Goal: Task Accomplishment & Management: Manage account settings

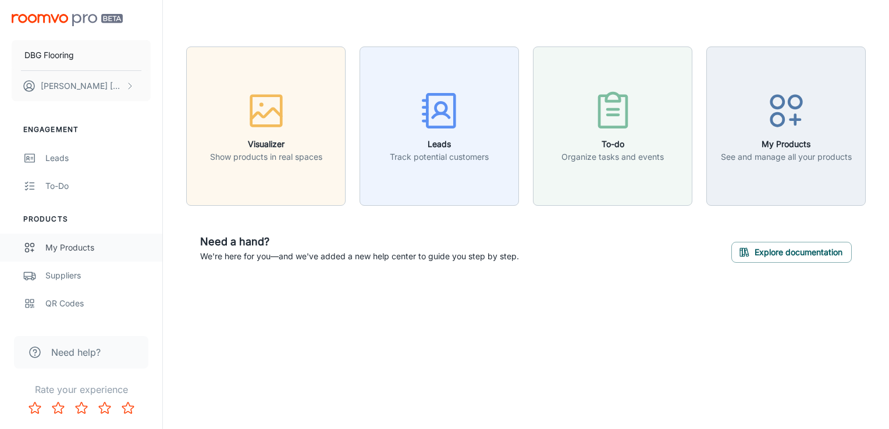
click at [74, 234] on link "My Products" at bounding box center [81, 248] width 162 height 28
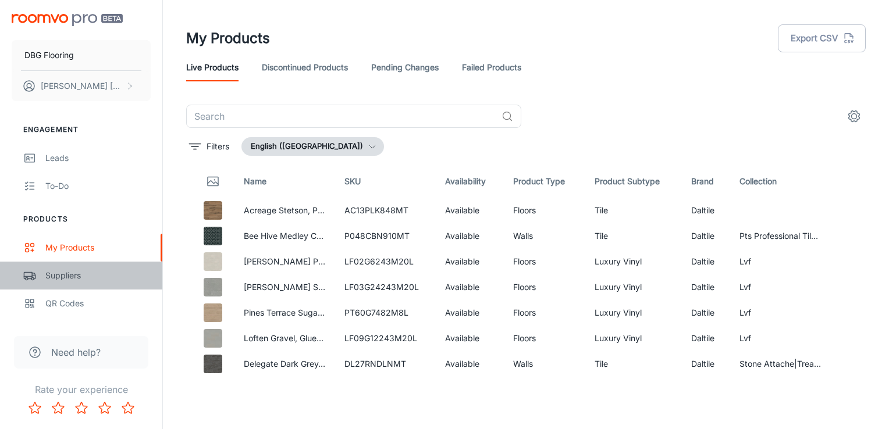
click at [80, 270] on div "Suppliers" at bounding box center [97, 275] width 105 height 13
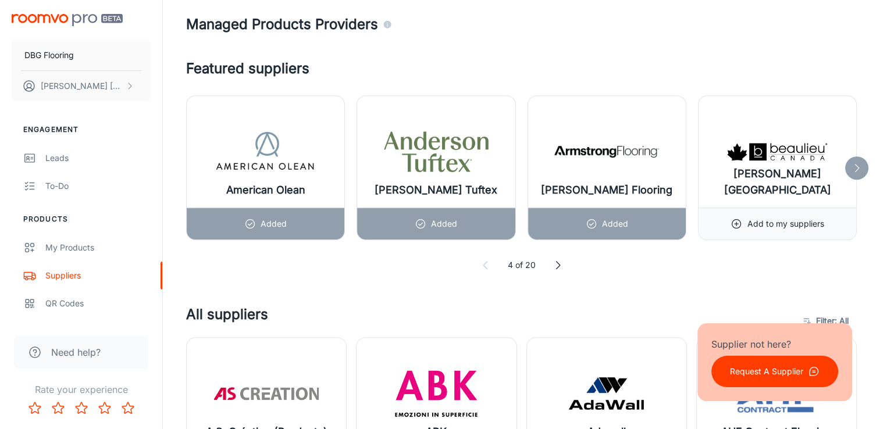
scroll to position [621, 0]
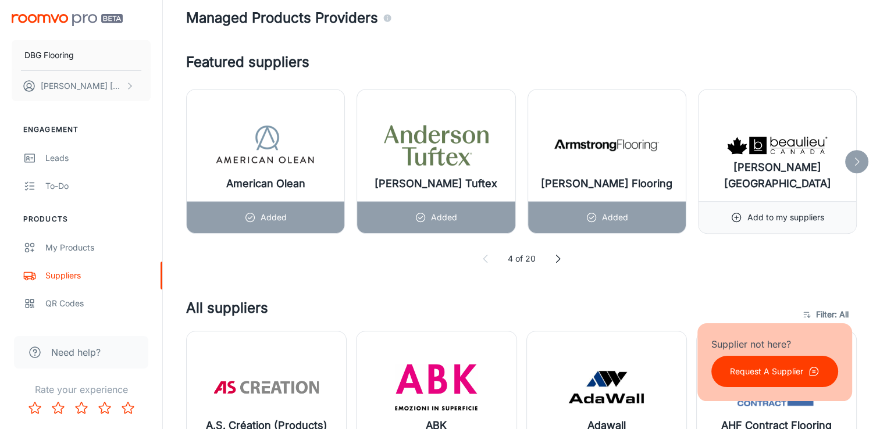
click at [848, 162] on div at bounding box center [856, 161] width 23 height 23
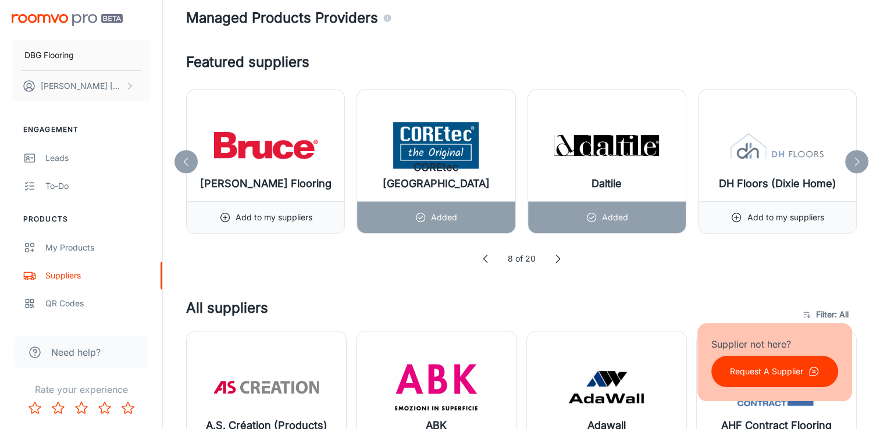
click at [856, 160] on icon at bounding box center [857, 162] width 12 height 12
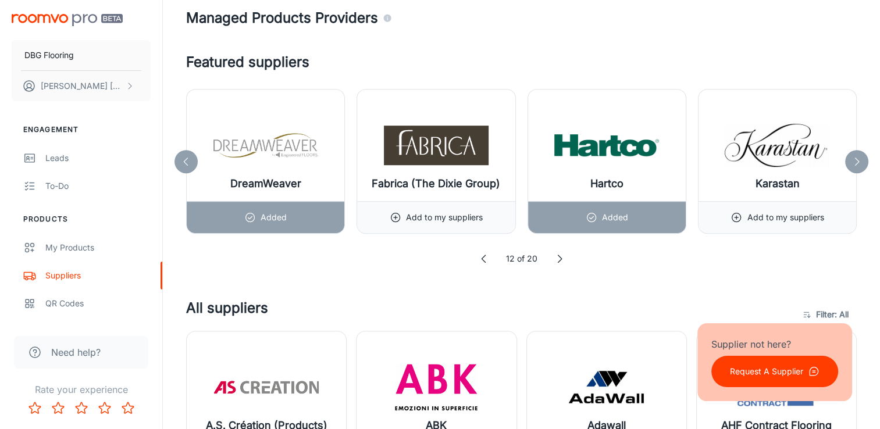
click at [856, 160] on icon at bounding box center [857, 162] width 12 height 12
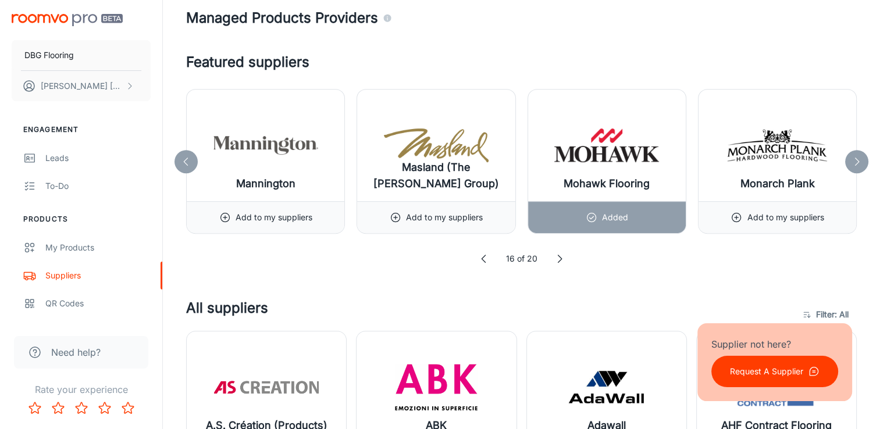
click at [850, 164] on div at bounding box center [856, 161] width 23 height 23
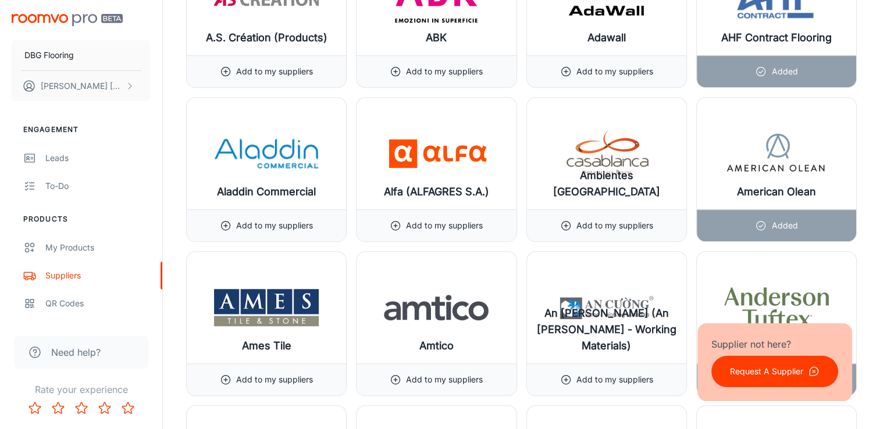
scroll to position [1010, 0]
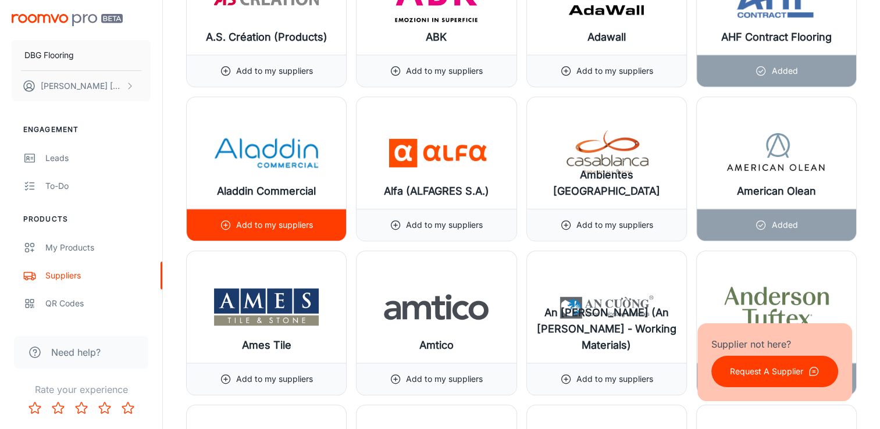
click at [289, 233] on div "Add to my suppliers" at bounding box center [266, 224] width 93 height 31
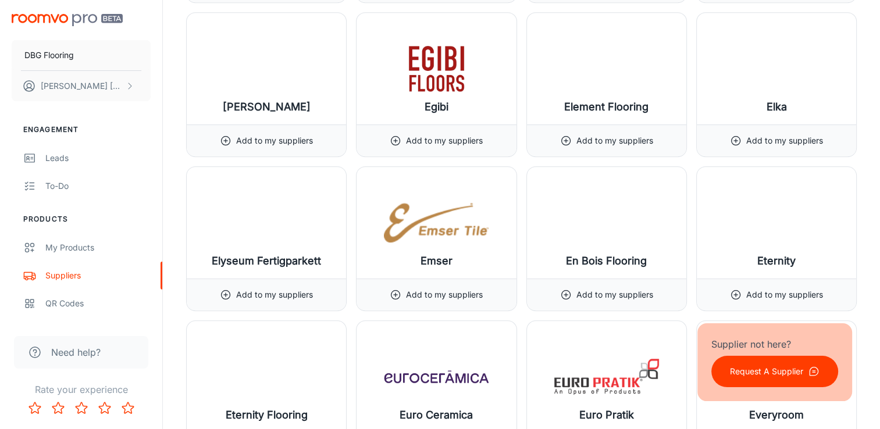
scroll to position [5102, 0]
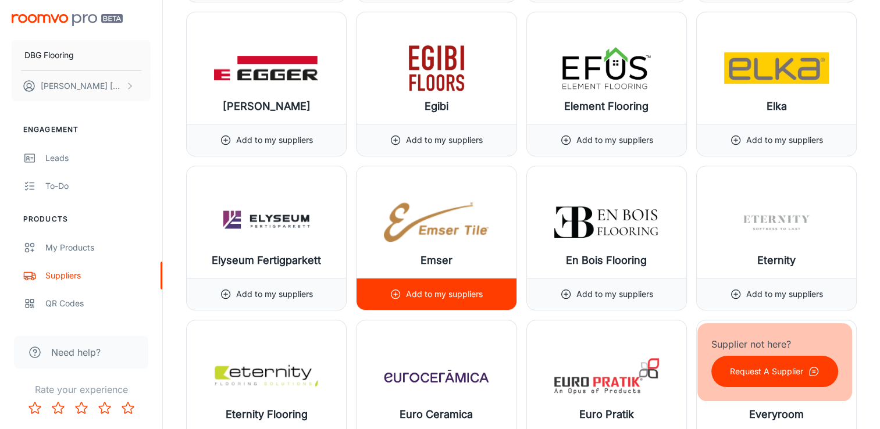
click at [409, 289] on p "Add to my suppliers" at bounding box center [444, 294] width 77 height 13
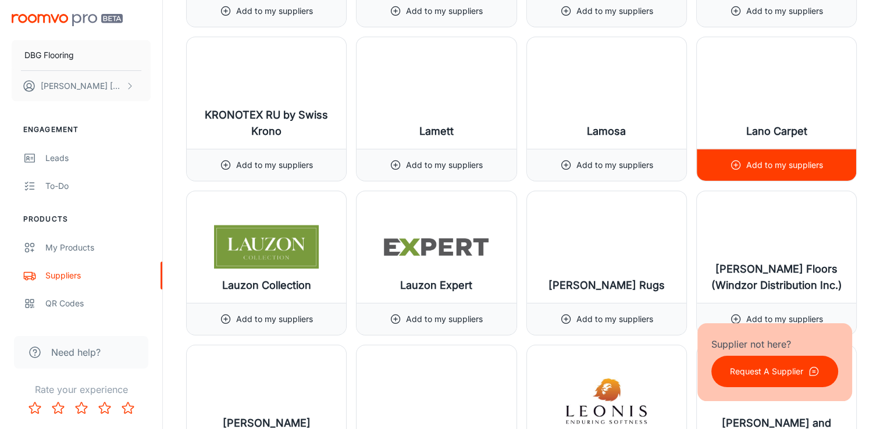
scroll to position [8315, 0]
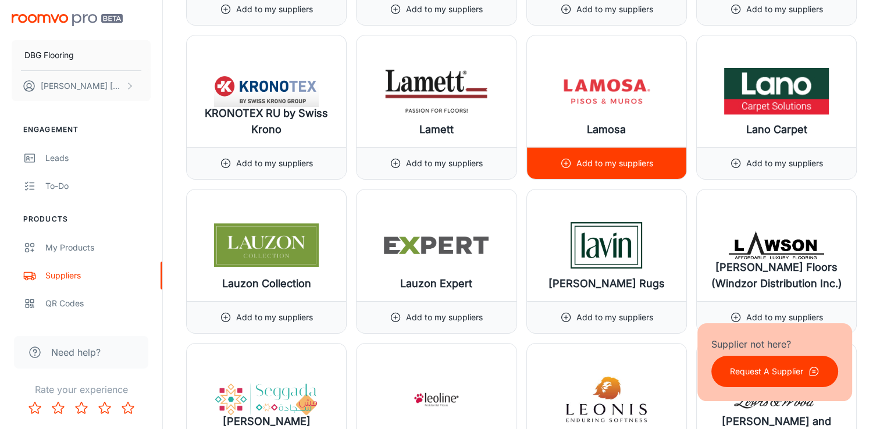
click at [633, 157] on p "Add to my suppliers" at bounding box center [614, 163] width 77 height 13
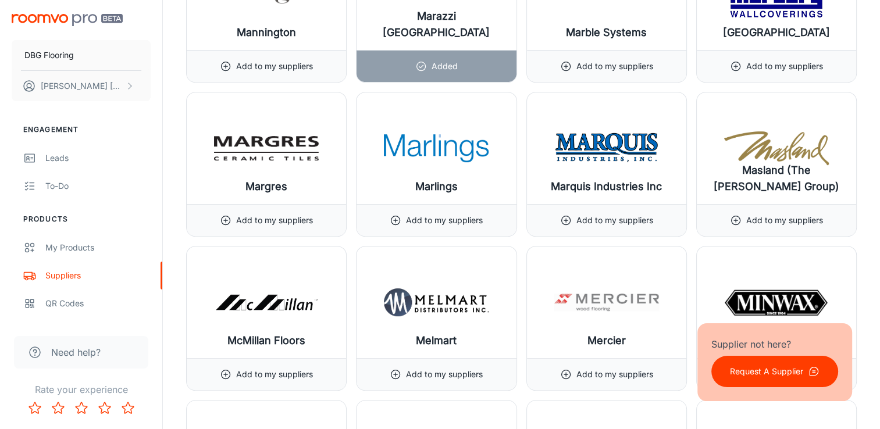
scroll to position [9338, 0]
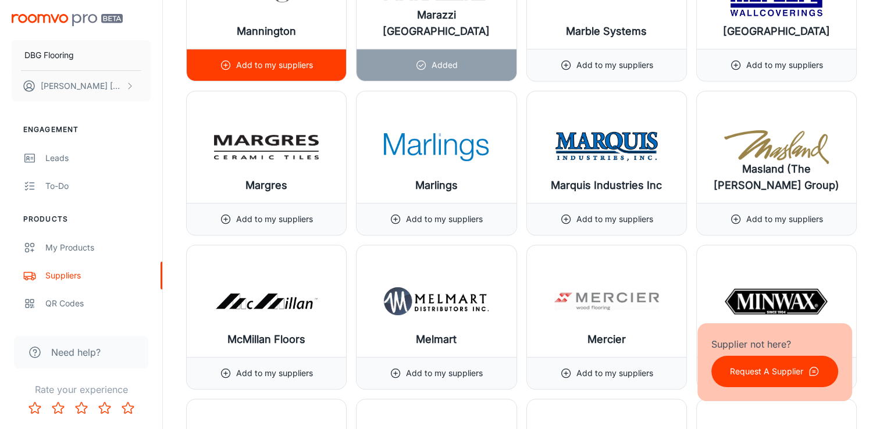
click at [286, 52] on div "Add to my suppliers" at bounding box center [266, 64] width 93 height 31
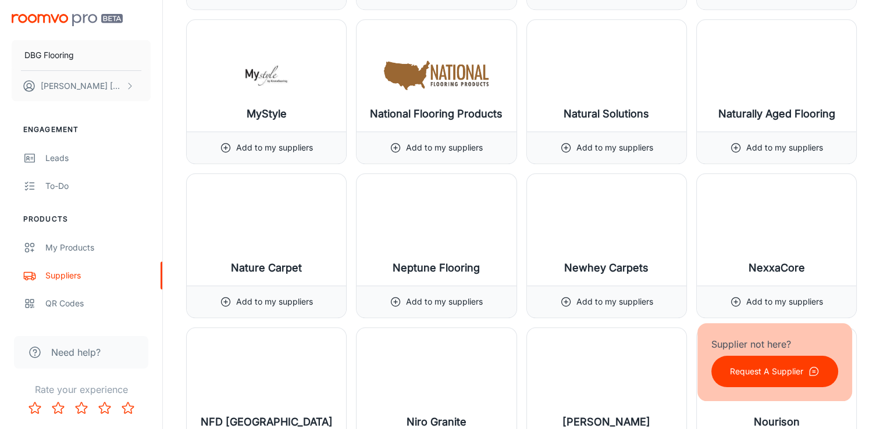
scroll to position [10027, 0]
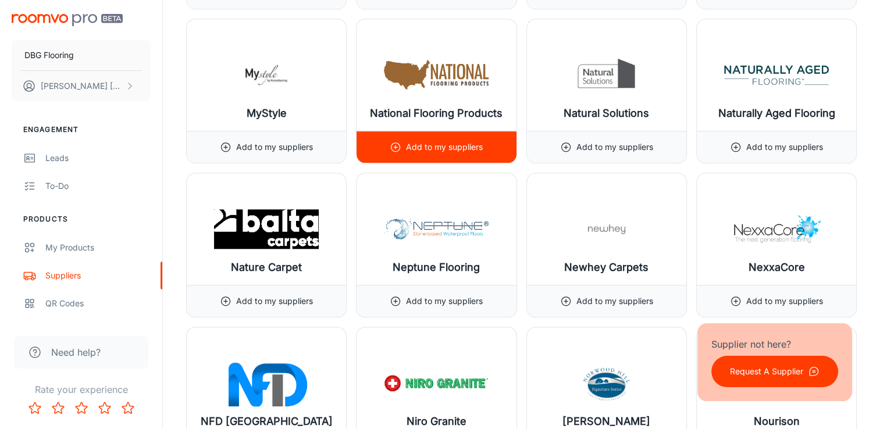
click at [444, 131] on div "Add to my suppliers" at bounding box center [436, 146] width 93 height 31
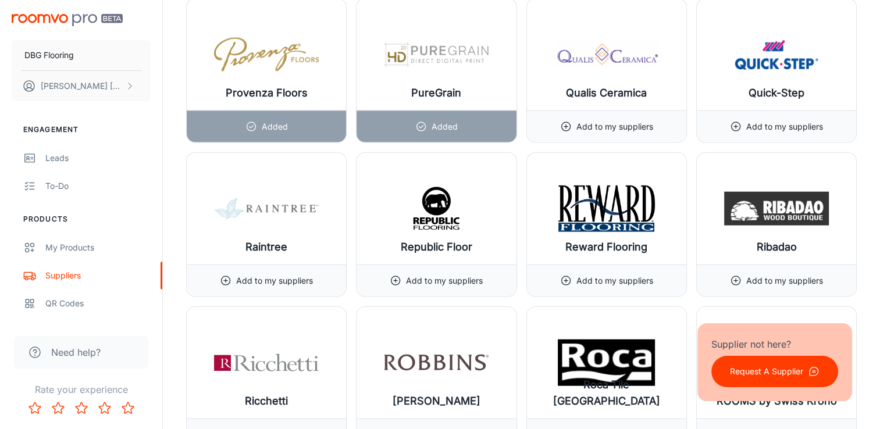
scroll to position [11592, 0]
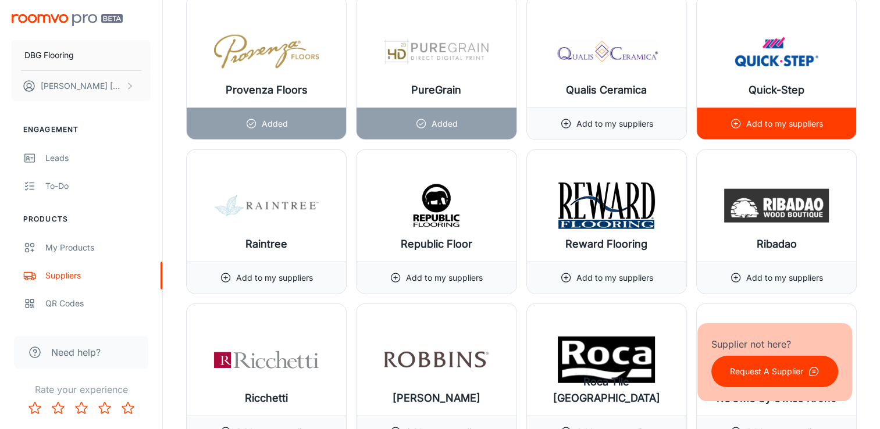
click at [794, 117] on p "Add to my suppliers" at bounding box center [784, 123] width 77 height 13
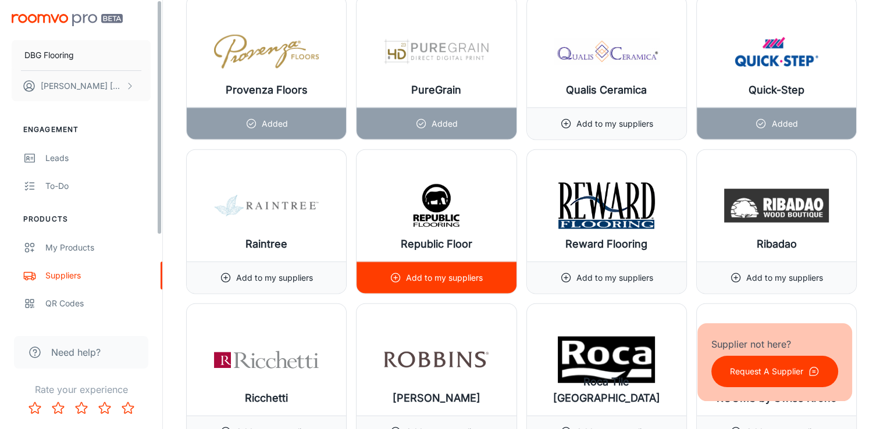
click at [412, 262] on div "Add to my suppliers" at bounding box center [436, 277] width 93 height 31
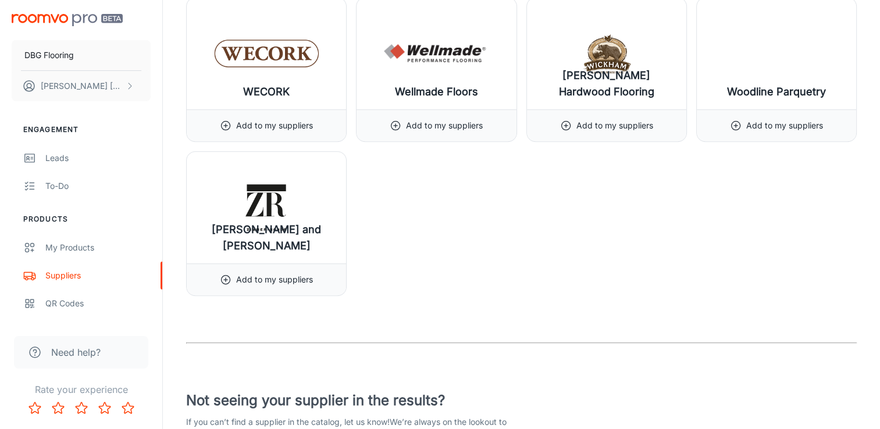
scroll to position [14141, 0]
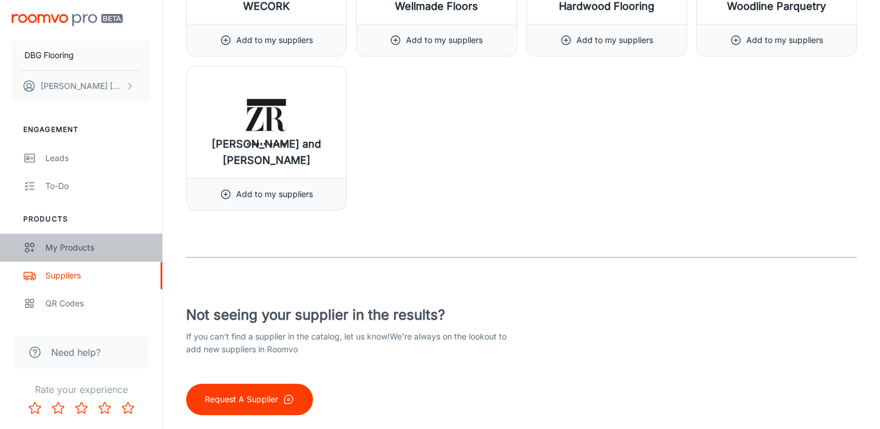
click at [74, 245] on div "My Products" at bounding box center [97, 247] width 105 height 13
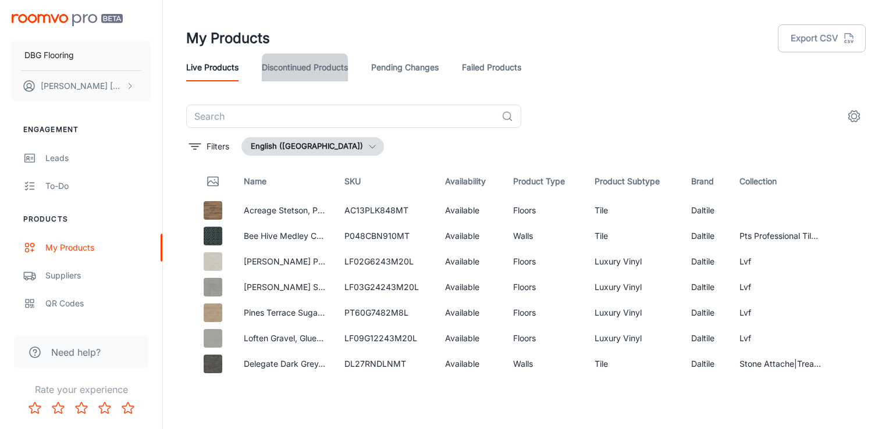
click at [287, 72] on link "Discontinued Products" at bounding box center [305, 68] width 86 height 28
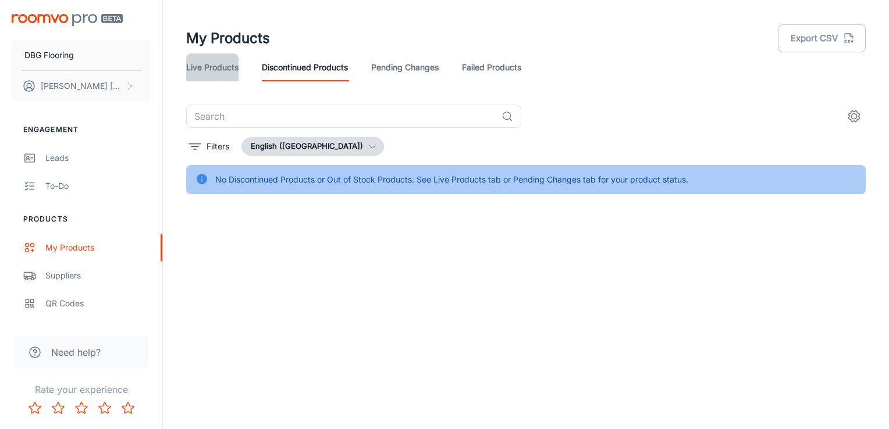
click at [220, 61] on link "Live Products" at bounding box center [212, 68] width 52 height 28
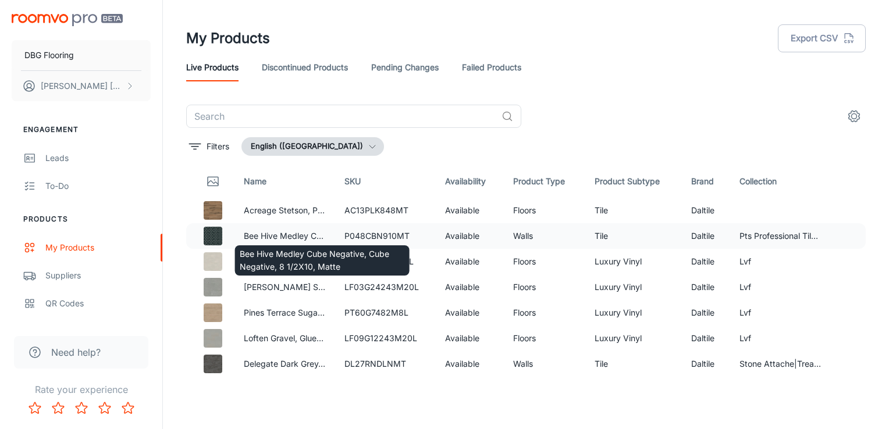
click at [265, 231] on p "Bee Hive Medley Cube Negative, Cube Negative, 8 1/2X10, Matte" at bounding box center [285, 236] width 82 height 13
